Goal: Task Accomplishment & Management: Complete application form

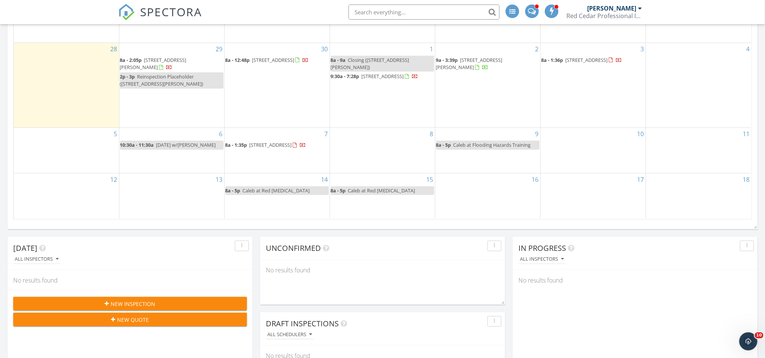
scroll to position [227, 0]
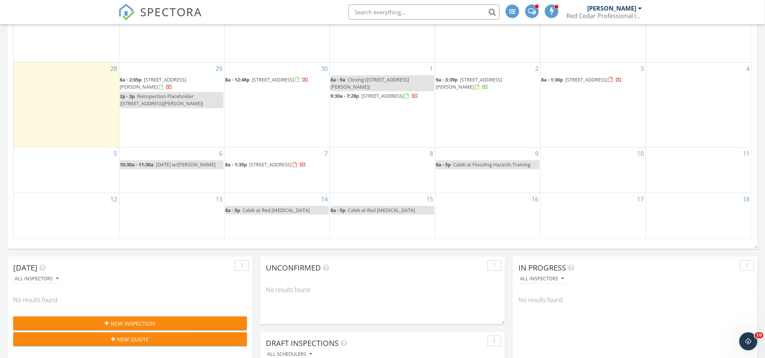
click at [375, 171] on div "8" at bounding box center [382, 170] width 105 height 45
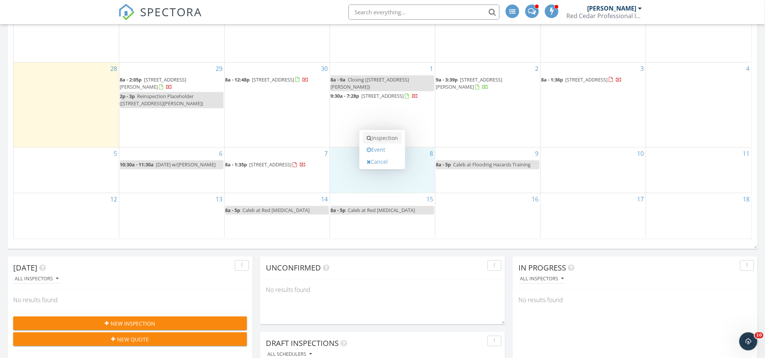
click at [383, 140] on link "Inspection" at bounding box center [382, 138] width 39 height 12
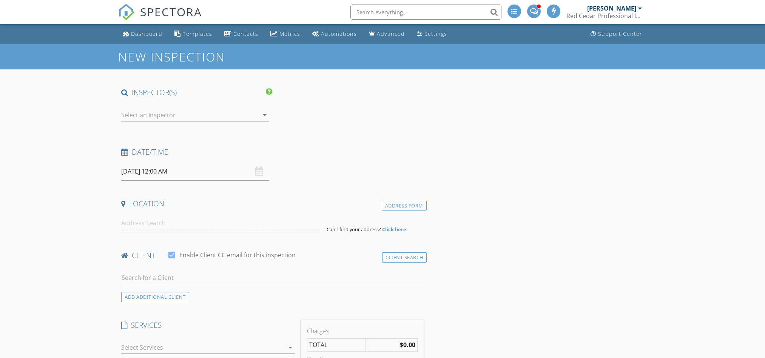
select select "9"
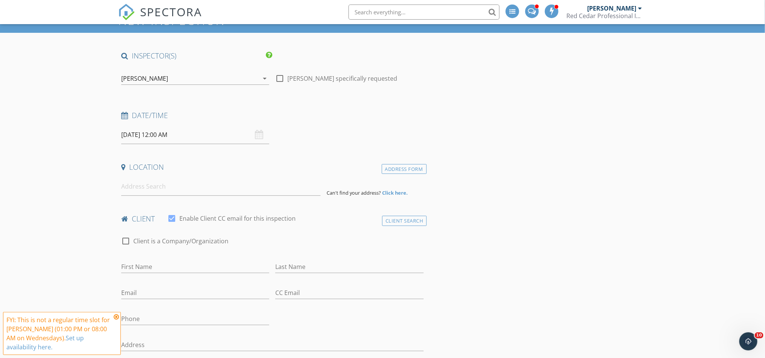
scroll to position [57, 0]
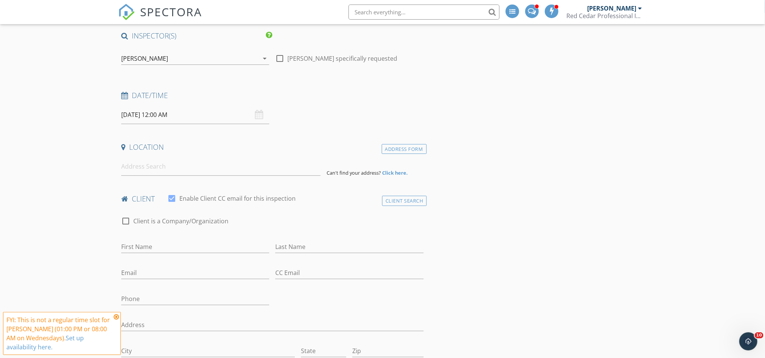
click at [158, 117] on input "[DATE] 12:00 AM" at bounding box center [195, 115] width 148 height 19
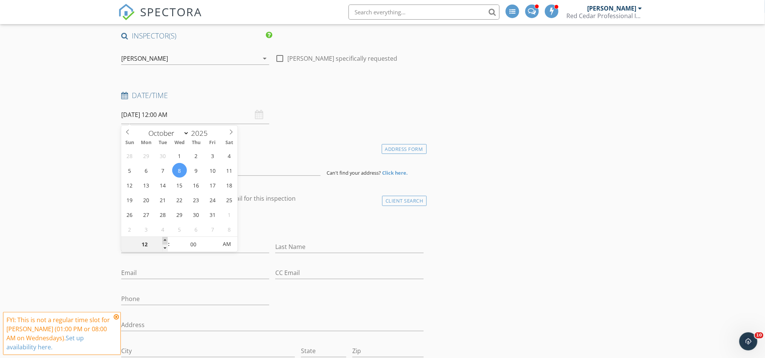
type input "[DATE] 1:00 AM"
type input "01"
click at [166, 239] on span at bounding box center [164, 241] width 5 height 8
type input "[DATE] 2:00 AM"
type input "02"
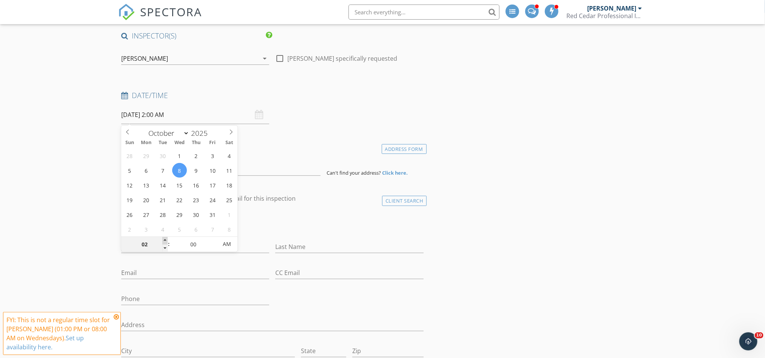
click at [164, 238] on span at bounding box center [164, 241] width 5 height 8
type input "[DATE] 3:00 AM"
type input "03"
click at [164, 238] on span at bounding box center [164, 241] width 5 height 8
type input "[DATE] 4:00 AM"
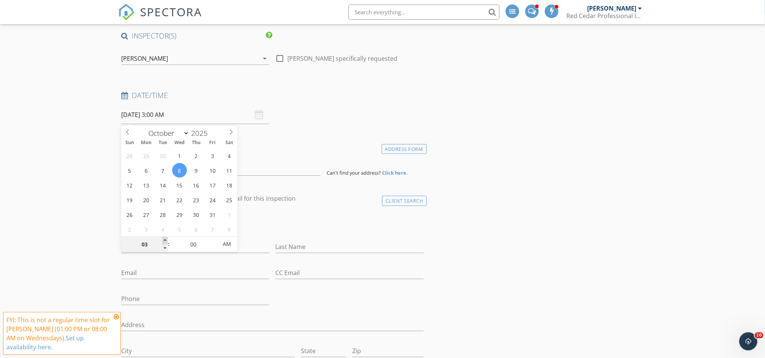
type input "04"
click at [164, 238] on span at bounding box center [164, 241] width 5 height 8
type input "[DATE] 5:00 AM"
type input "05"
click at [164, 238] on span at bounding box center [164, 241] width 5 height 8
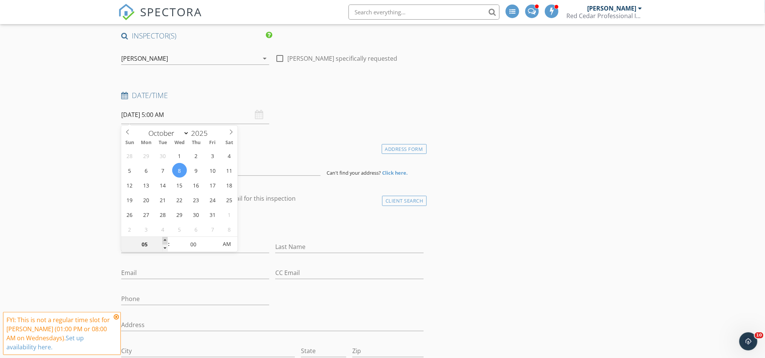
type input "[DATE] 6:00 AM"
type input "06"
click at [164, 238] on span at bounding box center [164, 241] width 5 height 8
type input "[DATE] 7:00 AM"
type input "07"
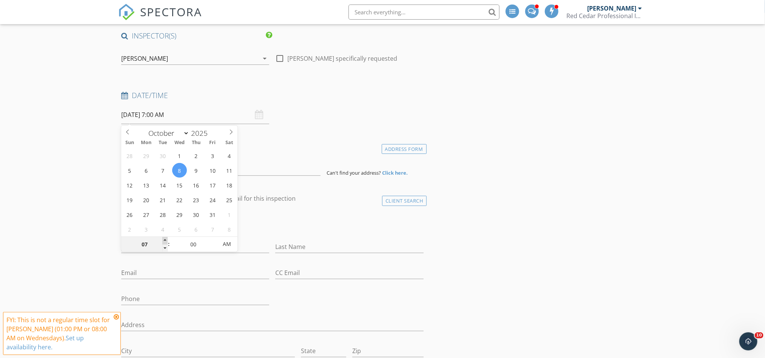
click at [164, 237] on span at bounding box center [164, 241] width 5 height 8
type input "[DATE] 8:00 AM"
type input "08"
click at [165, 240] on span at bounding box center [164, 241] width 5 height 8
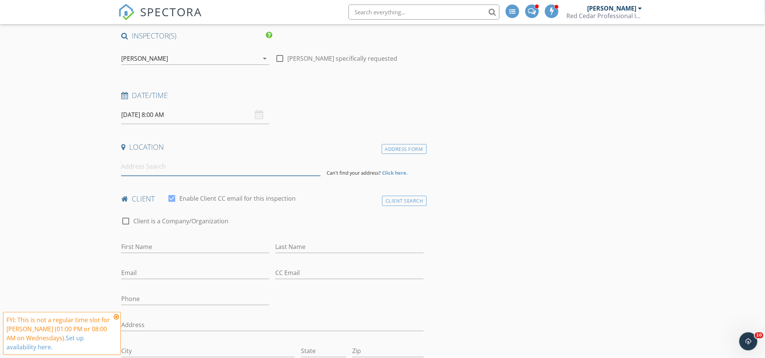
click at [248, 167] on input at bounding box center [220, 166] width 199 height 19
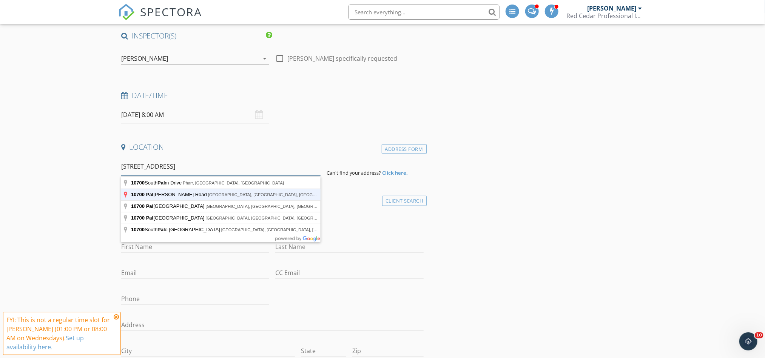
type input "[STREET_ADDRESS]"
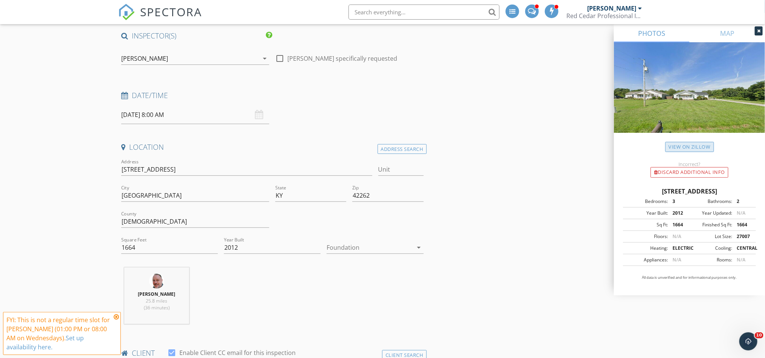
click at [686, 149] on link "View on Zillow" at bounding box center [689, 147] width 49 height 10
click at [382, 247] on div at bounding box center [370, 248] width 86 height 12
click at [382, 301] on div "Crawlspace" at bounding box center [375, 306] width 85 height 18
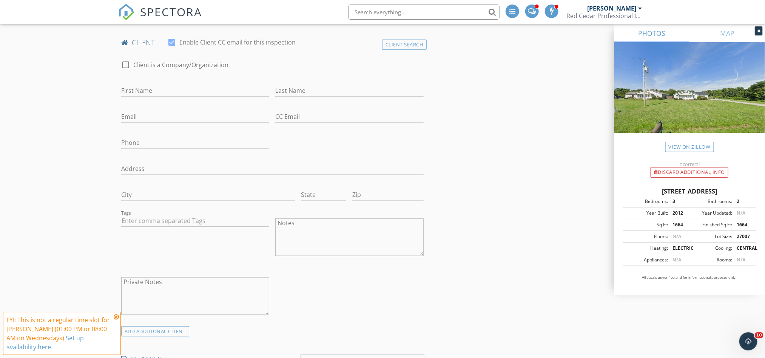
scroll to position [510, 0]
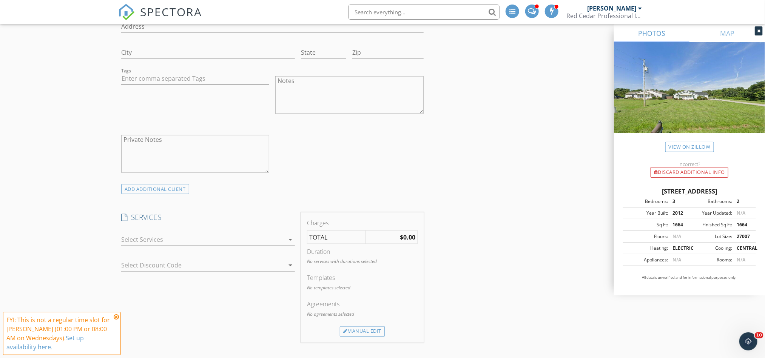
click at [207, 238] on div at bounding box center [202, 240] width 163 height 12
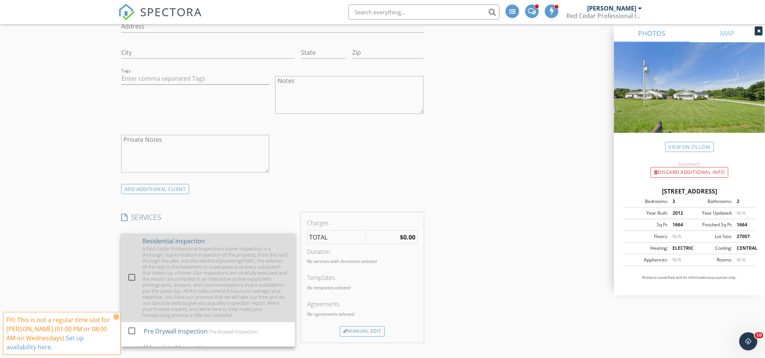
click at [224, 253] on div "A Red Cedar Professional Inspections home inspection is a thorough, top-to-bott…" at bounding box center [215, 282] width 147 height 72
checkbox input "true"
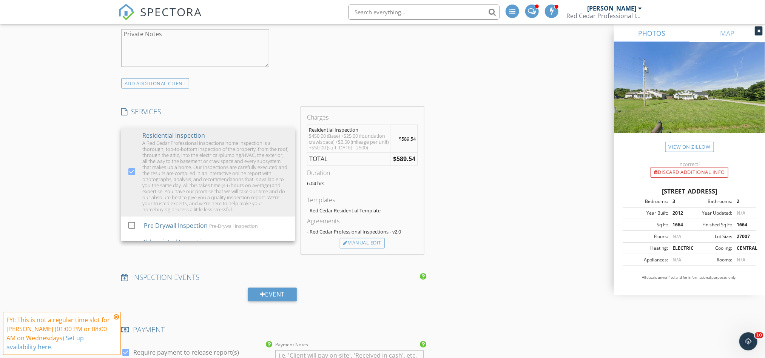
scroll to position [623, 0]
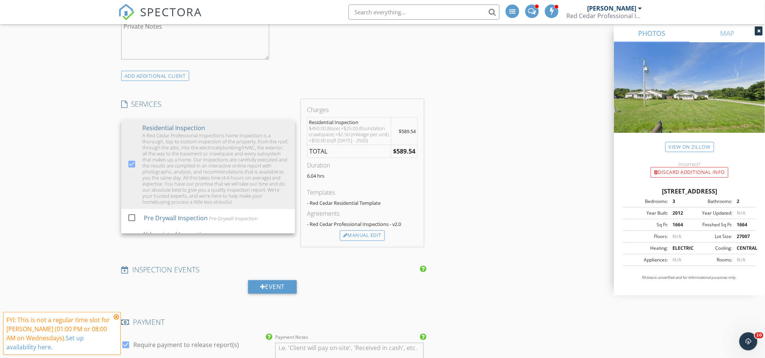
click at [59, 238] on div "New Inspection Click here to use the New Order Form INSPECTOR(S) check_box [PER…" at bounding box center [382, 242] width 765 height 1642
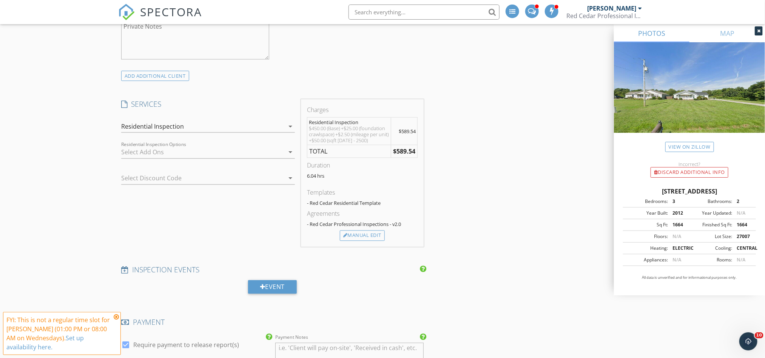
click at [523, 213] on div "INSPECTOR(S) check_box [PERSON_NAME] PRIMARY [PERSON_NAME] arrow_drop_down chec…" at bounding box center [382, 255] width 529 height 1581
click at [191, 182] on div at bounding box center [197, 179] width 153 height 12
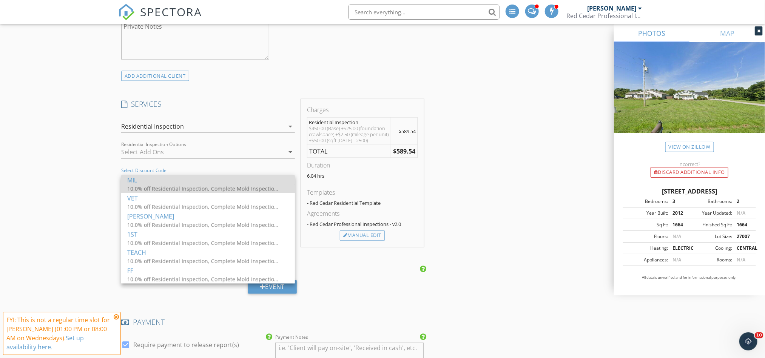
click at [188, 188] on div "10.0% off Residential Inspection, Complete Mold Inspection, Radon Test, Radon T…" at bounding box center [202, 189] width 151 height 8
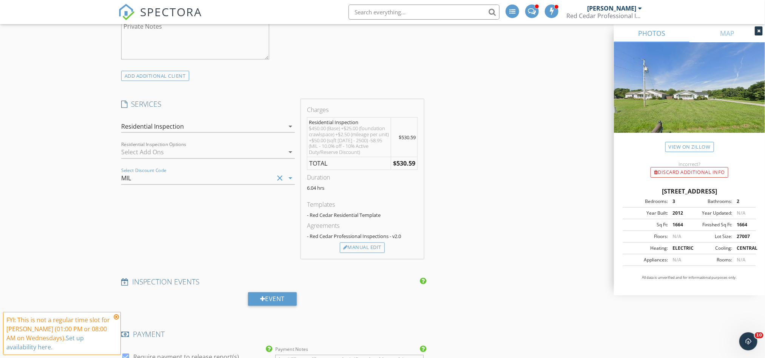
click at [504, 188] on div "INSPECTOR(S) check_box [PERSON_NAME] PRIMARY [PERSON_NAME] arrow_drop_down chec…" at bounding box center [382, 261] width 529 height 1593
click at [492, 161] on div "INSPECTOR(S) check_box [PERSON_NAME] PRIMARY [PERSON_NAME] arrow_drop_down chec…" at bounding box center [382, 261] width 529 height 1593
click at [83, 132] on div "New Inspection Click here to use the New Order Form INSPECTOR(S) check_box [PER…" at bounding box center [382, 248] width 765 height 1654
click at [213, 152] on div at bounding box center [202, 153] width 163 height 12
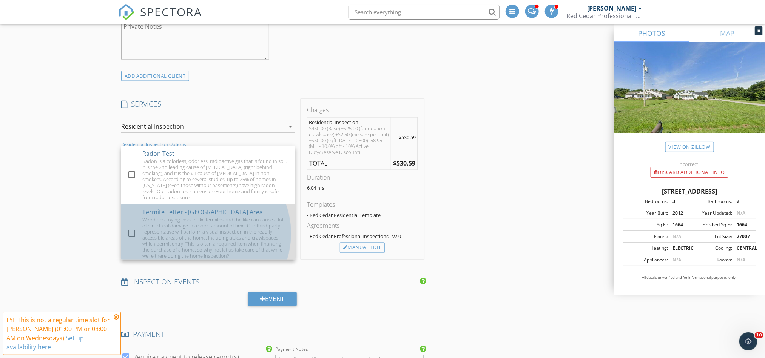
click at [217, 235] on div "Wood destroying insects like termites and the like can cause a lot of structura…" at bounding box center [215, 238] width 147 height 42
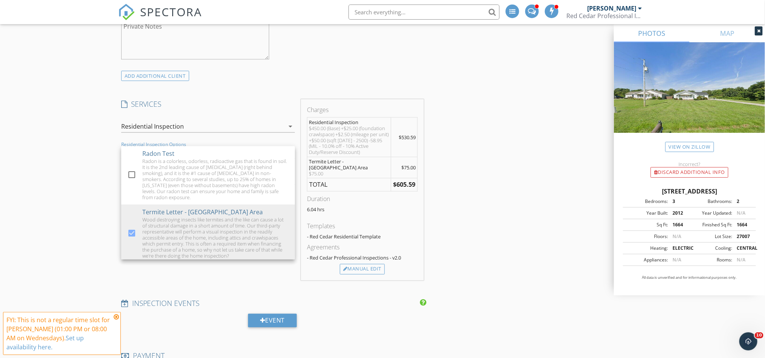
click at [478, 165] on div "INSPECTOR(S) check_box [PERSON_NAME] PRIMARY [PERSON_NAME] arrow_drop_down chec…" at bounding box center [382, 272] width 529 height 1614
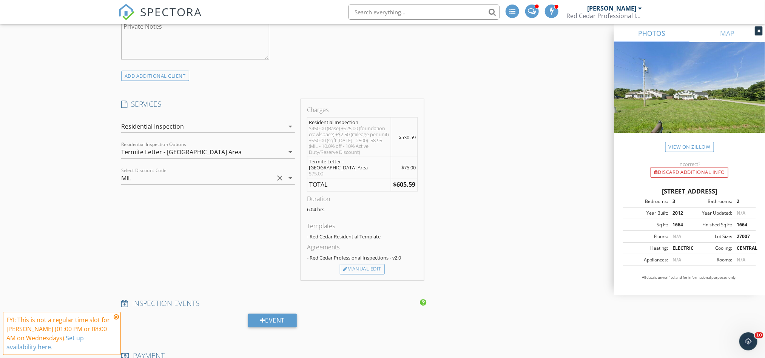
click at [75, 125] on div "New Inspection Click here to use the New Order Form INSPECTOR(S) check_box [PER…" at bounding box center [382, 258] width 765 height 1675
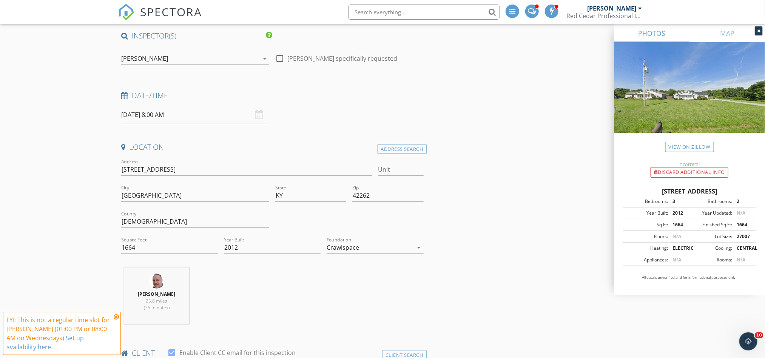
scroll to position [0, 0]
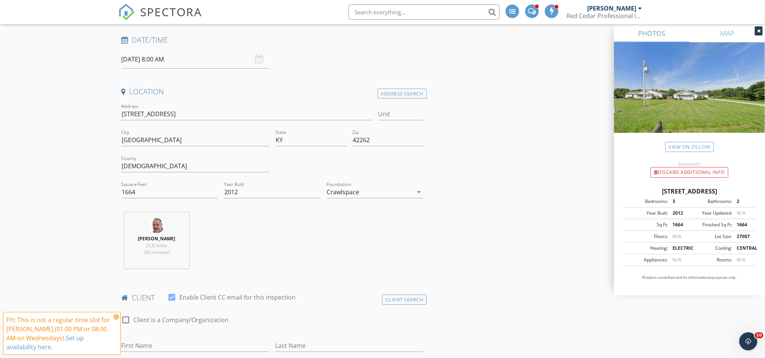
scroll to position [113, 0]
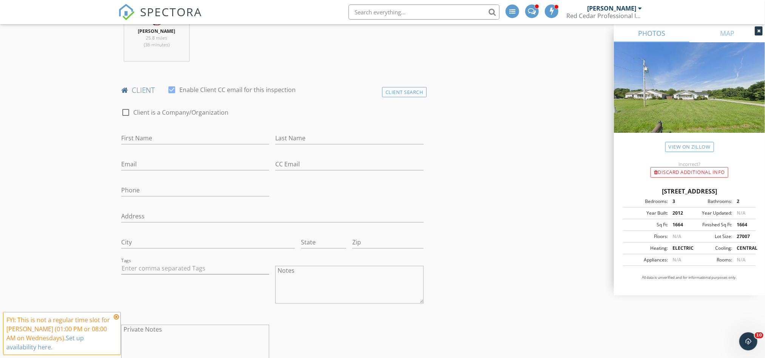
scroll to position [340, 0]
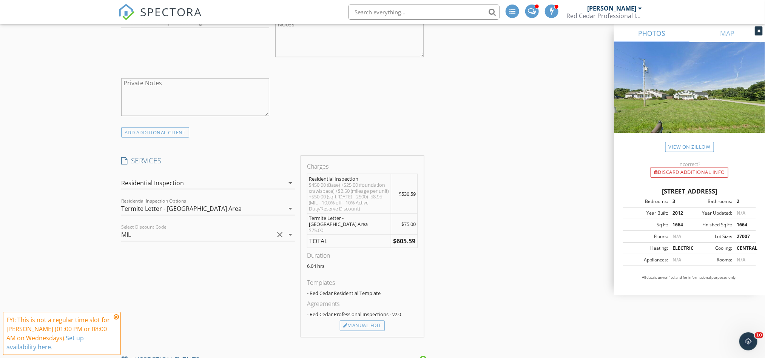
scroll to position [623, 0]
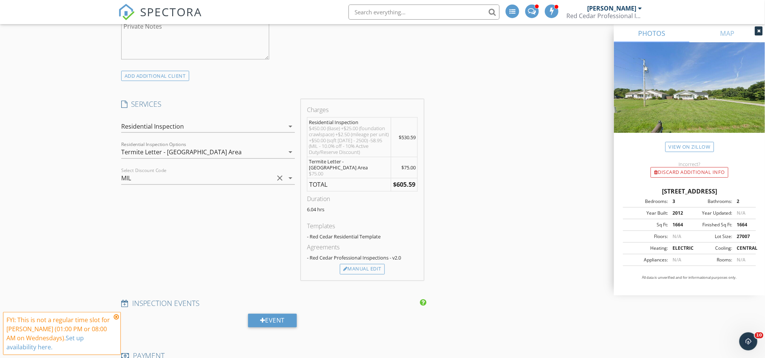
click at [460, 265] on div "INSPECTOR(S) check_box [PERSON_NAME] PRIMARY [PERSON_NAME] arrow_drop_down chec…" at bounding box center [382, 272] width 529 height 1614
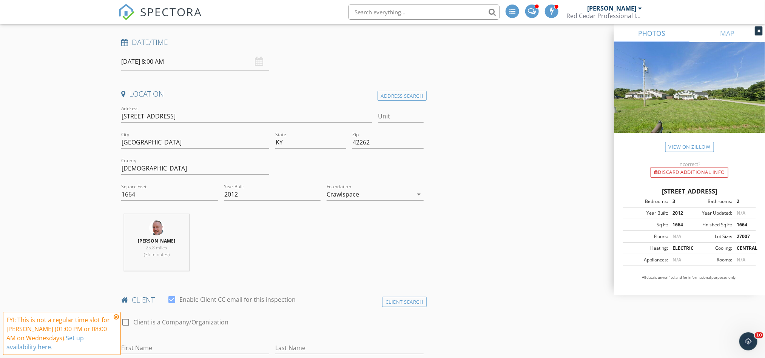
scroll to position [340, 0]
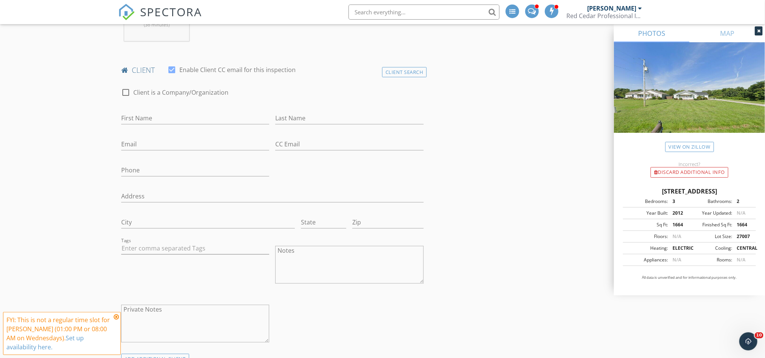
click at [204, 110] on div "First Name" at bounding box center [195, 120] width 148 height 25
click at [193, 117] on input "First Name" at bounding box center [195, 118] width 148 height 12
type input "[PERSON_NAME]"
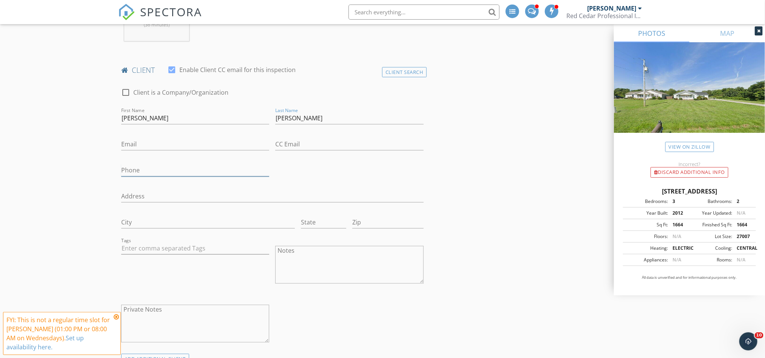
click at [197, 173] on input "Phone" at bounding box center [195, 170] width 148 height 12
type input "[PHONE_NUMBER]"
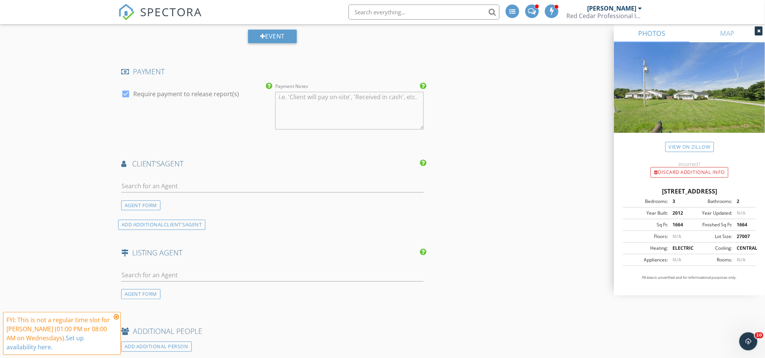
scroll to position [1020, 0]
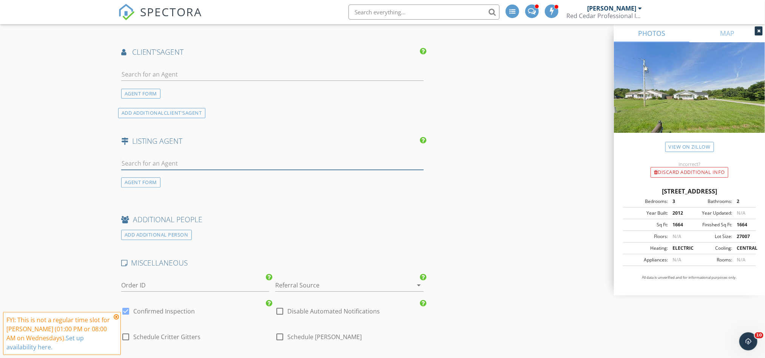
click at [179, 157] on input "text" at bounding box center [272, 163] width 302 height 12
type input "[PERSON_NAME]"
click at [186, 182] on div "[PERSON_NAME] & [PERSON_NAME] Real Estate & Property Management" at bounding box center [222, 185] width 158 height 6
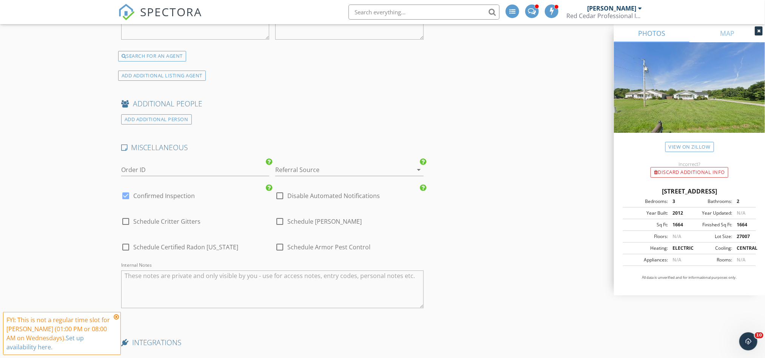
scroll to position [1359, 0]
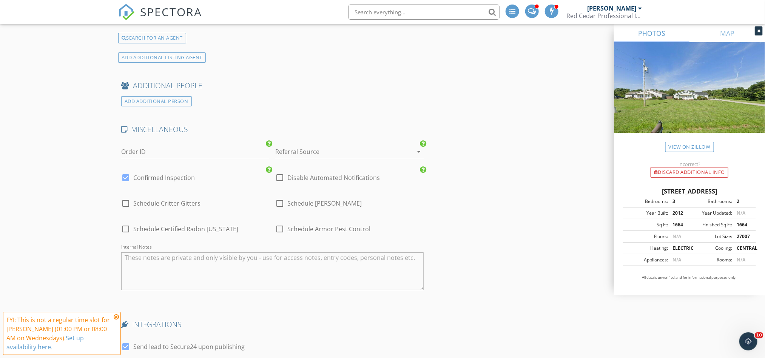
click at [184, 177] on label "Confirmed Inspection" at bounding box center [164, 178] width 62 height 8
checkbox input "false"
checkbox input "true"
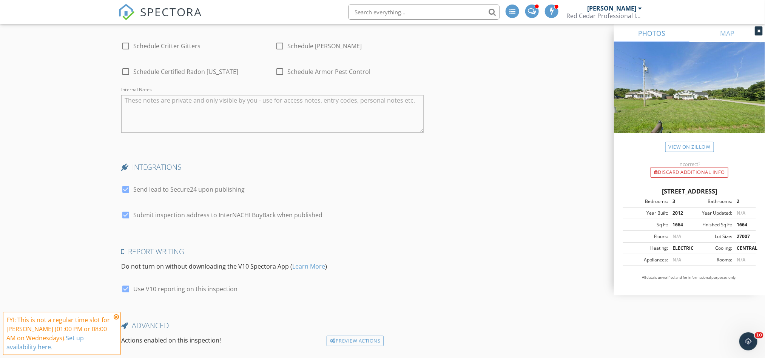
scroll to position [1453, 0]
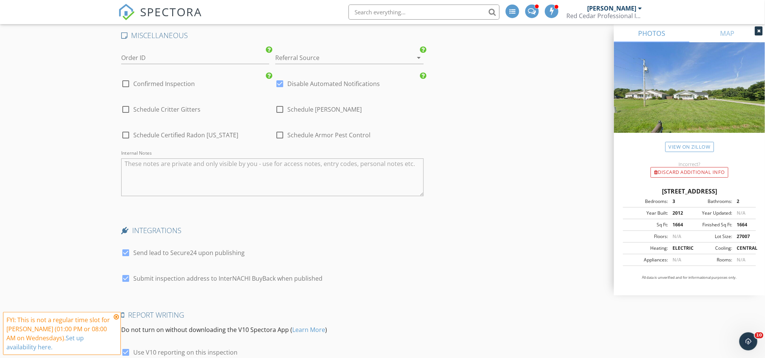
click at [295, 109] on span "Schedule [PERSON_NAME]" at bounding box center [324, 110] width 74 height 8
checkbox input "true"
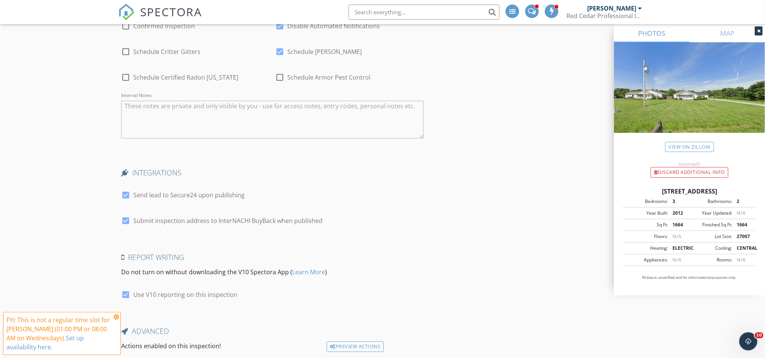
scroll to position [1567, 0]
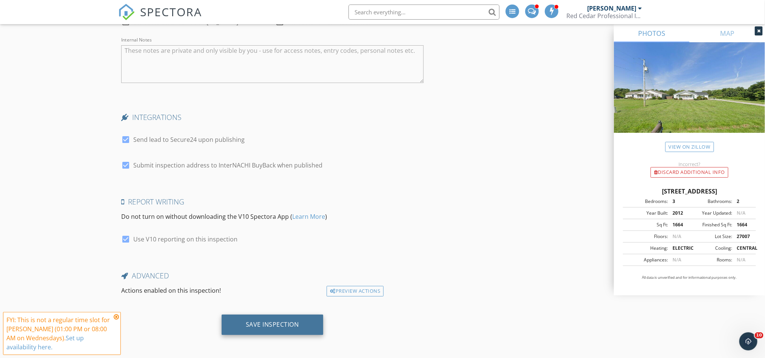
click at [272, 325] on div "Save Inspection" at bounding box center [272, 325] width 53 height 8
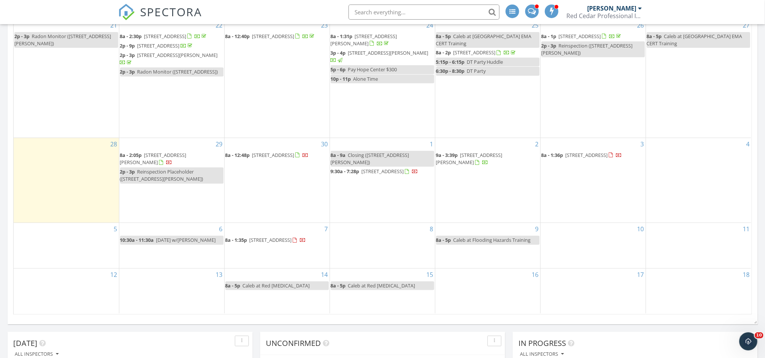
scroll to position [170, 0]
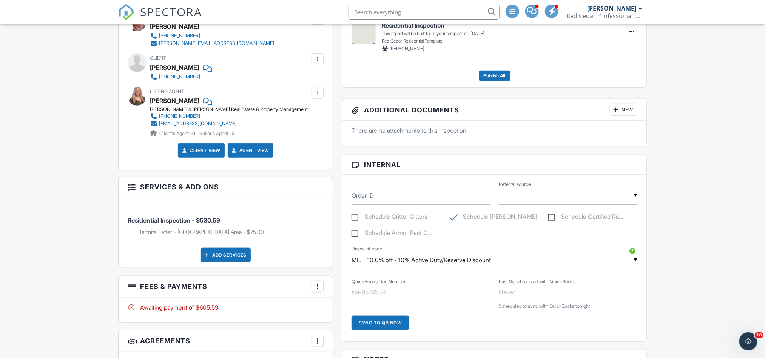
scroll to position [226, 0]
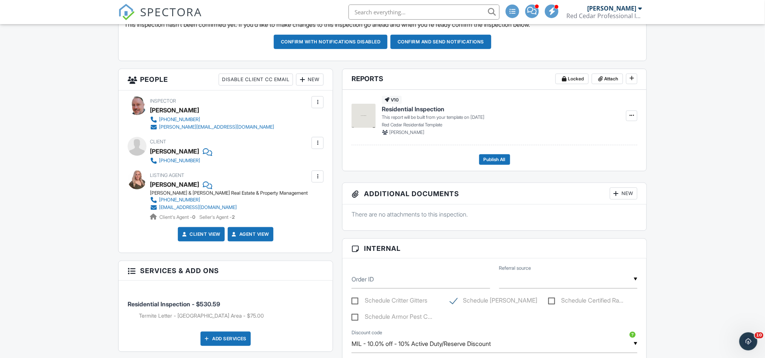
click at [517, 208] on div "There are no attachments to this inspection." at bounding box center [494, 218] width 304 height 26
